Goal: Information Seeking & Learning: Learn about a topic

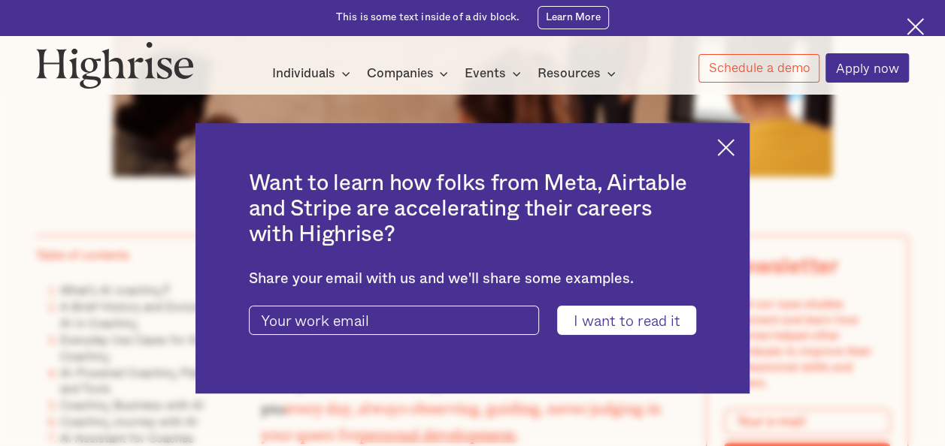
scroll to position [753, 0]
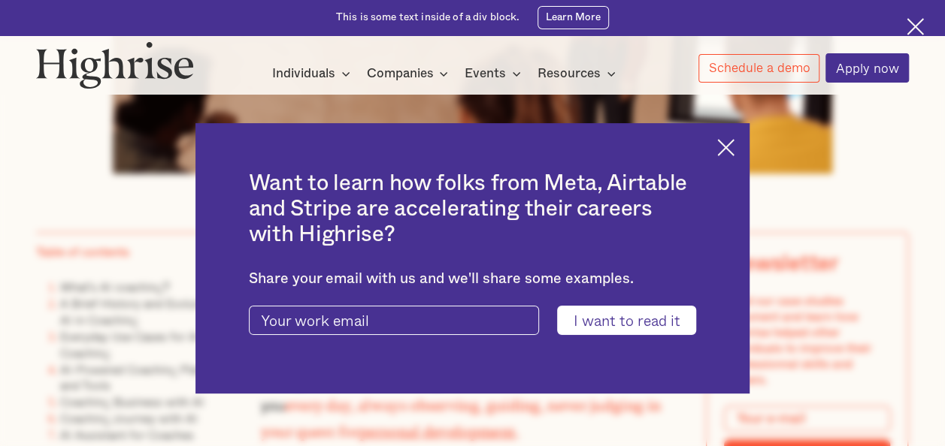
click at [734, 149] on img at bounding box center [725, 147] width 17 height 17
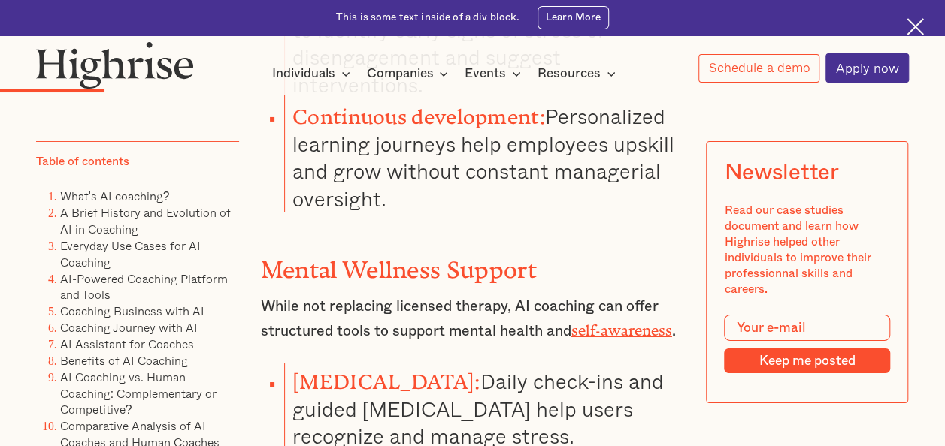
scroll to position [5352, 0]
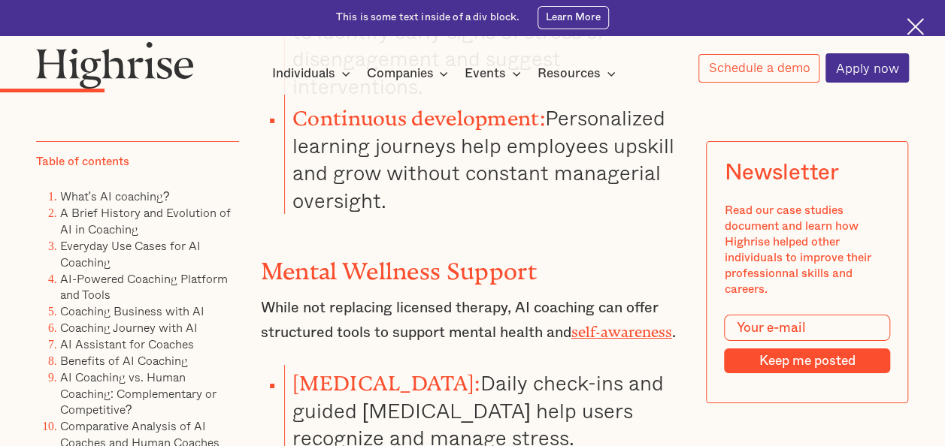
drag, startPoint x: 283, startPoint y: 202, endPoint x: 567, endPoint y: 384, distance: 336.7
click at [567, 384] on div "What's AI coaching? AI coaching uses artificial intelligence technologies to de…" at bounding box center [473, 422] width 424 height 8479
copy ul "[MEDICAL_DATA]: Daily check-ins and guided [MEDICAL_DATA] help users recognize …"
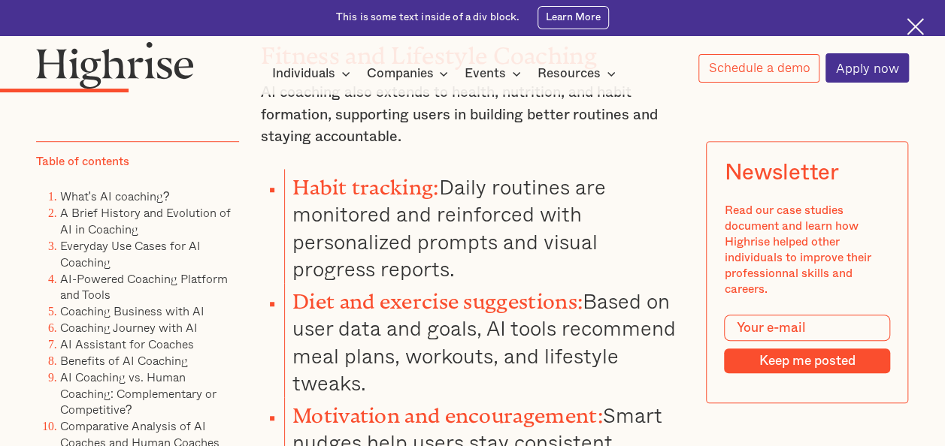
scroll to position [6063, 0]
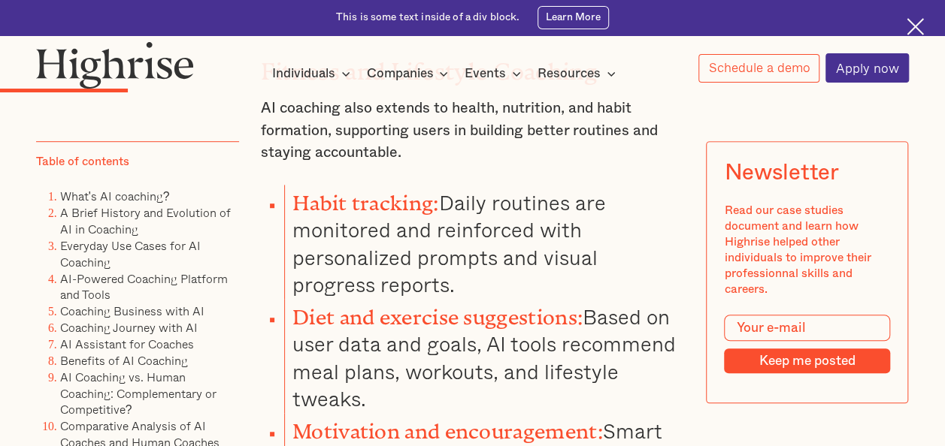
drag, startPoint x: 555, startPoint y: 316, endPoint x: 359, endPoint y: 292, distance: 198.4
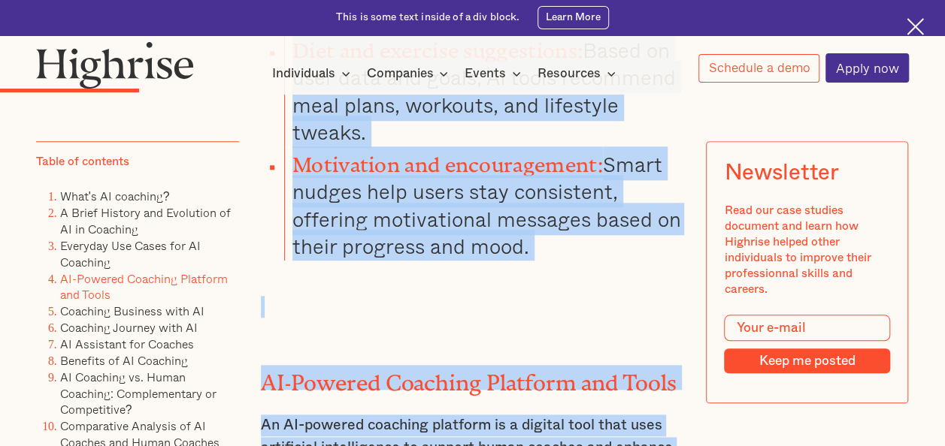
scroll to position [6434, 0]
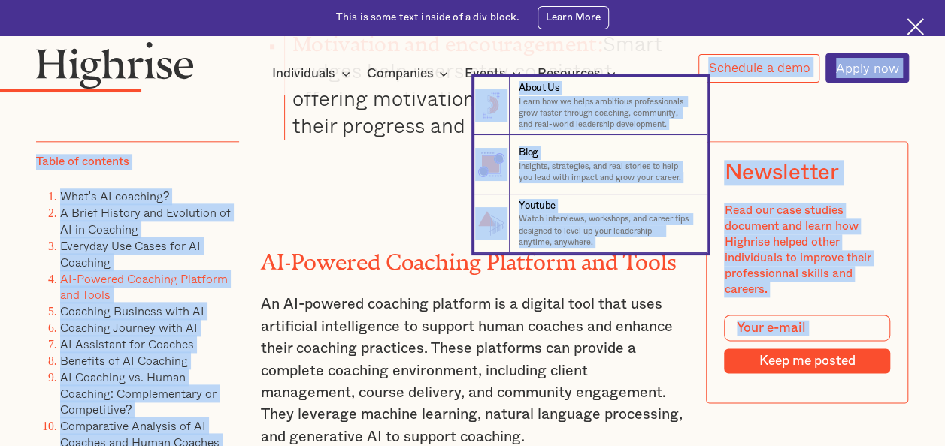
drag, startPoint x: 278, startPoint y: 168, endPoint x: 433, endPoint y: 98, distance: 170.2
drag, startPoint x: 433, startPoint y: 98, endPoint x: 413, endPoint y: 113, distance: 24.7
click at [413, 113] on nav "8 About Us Learn how we helps ambitious professionals grow faster through coach…" at bounding box center [472, 165] width 943 height 177
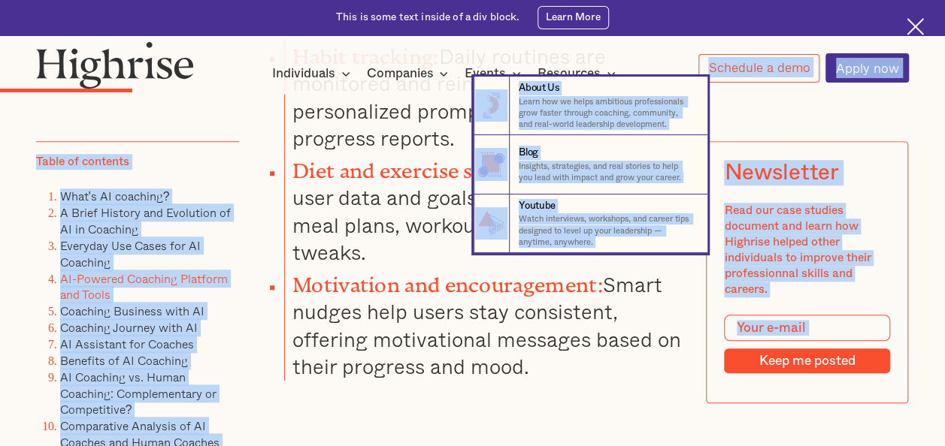
scroll to position [6180, 0]
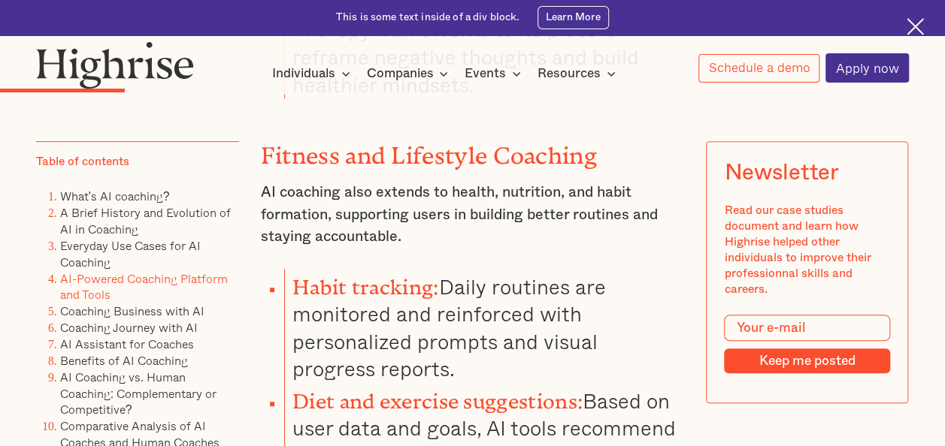
scroll to position [5953, 0]
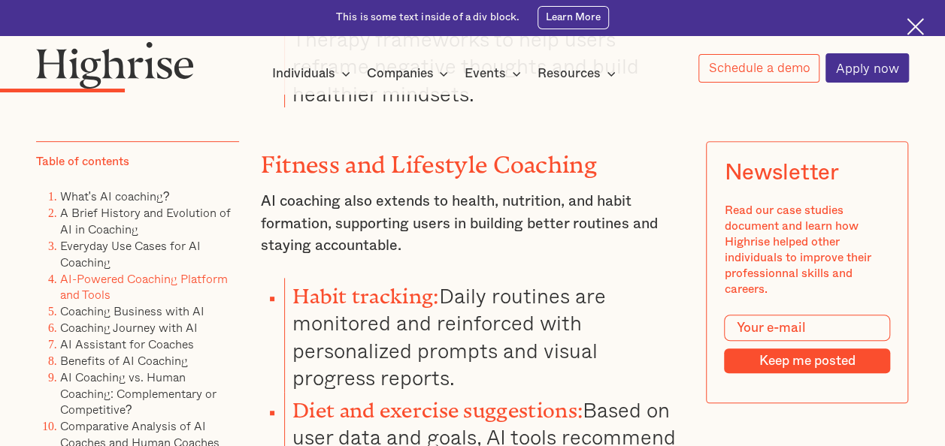
drag, startPoint x: 287, startPoint y: 117, endPoint x: 570, endPoint y: 435, distance: 426.0
click at [570, 435] on ul "Habit tracking: Daily routines are monitored and reinforced with personalized p…" at bounding box center [463, 449] width 441 height 343
copy ul "Habit tracking: Daily routines are monitored and reinforced with personalized p…"
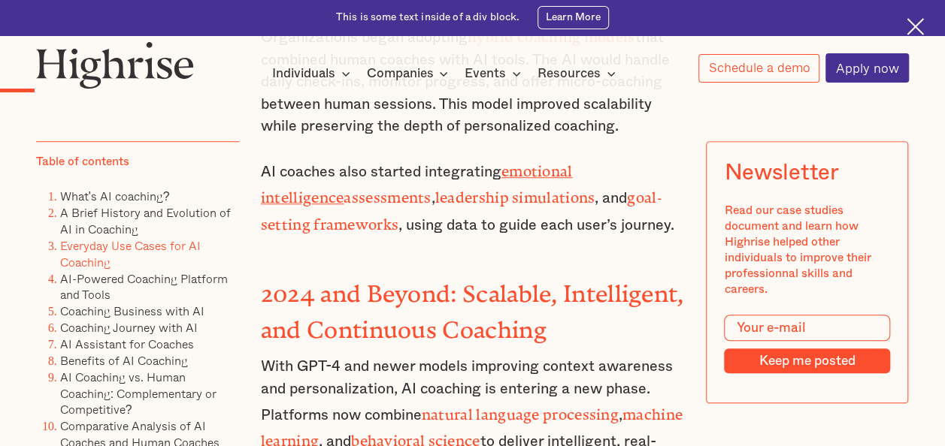
scroll to position [3278, 0]
